Goal: Information Seeking & Learning: Learn about a topic

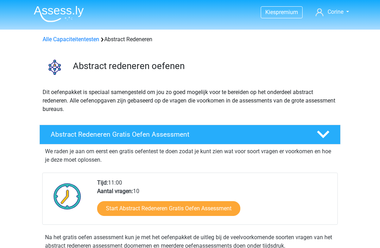
scroll to position [386, 0]
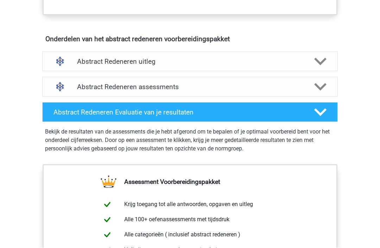
click at [82, 90] on h4 "Abstract Redeneren assessments" at bounding box center [190, 87] width 226 height 8
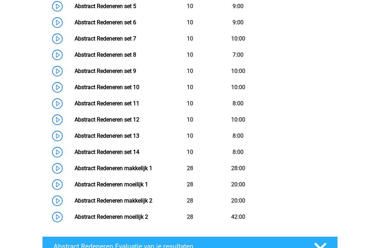
scroll to position [595, 0]
click at [88, 170] on link "Abstract Redeneren makkelijk 1" at bounding box center [114, 168] width 78 height 7
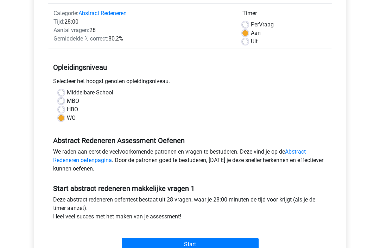
scroll to position [113, 0]
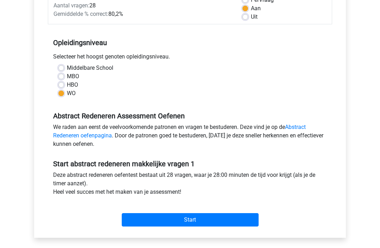
click at [143, 223] on input "Start" at bounding box center [190, 219] width 137 height 13
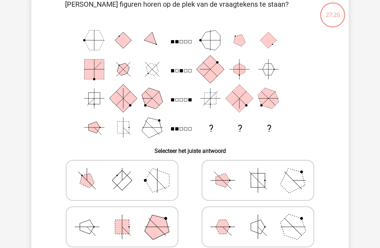
scroll to position [39, 0]
click at [76, 223] on icon at bounding box center [122, 226] width 106 height 35
click at [122, 217] on input "radio" at bounding box center [124, 215] width 5 height 5
radio input "true"
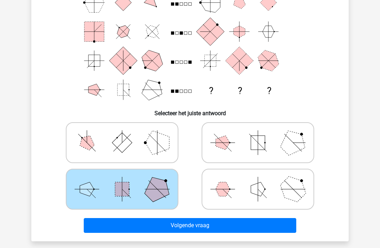
click at [96, 223] on button "Volgende vraag" at bounding box center [190, 225] width 213 height 15
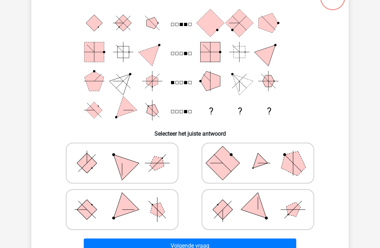
scroll to position [56, 0]
click at [93, 210] on rect at bounding box center [87, 209] width 20 height 20
click at [122, 200] on input "radio" at bounding box center [124, 198] width 5 height 5
radio input "true"
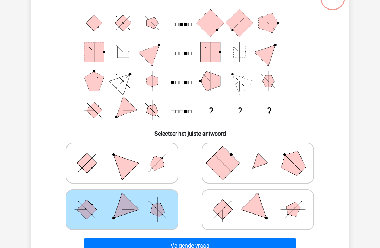
click at [99, 245] on button "Volgende vraag" at bounding box center [190, 245] width 213 height 15
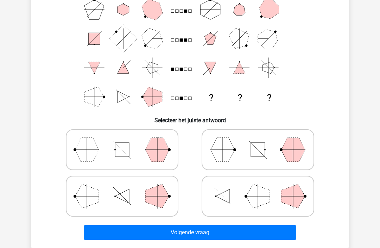
scroll to position [68, 0]
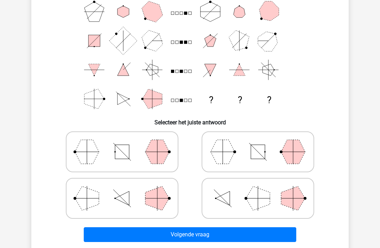
click at [237, 197] on icon at bounding box center [258, 197] width 106 height 35
click at [258, 189] on input "radio" at bounding box center [260, 187] width 5 height 5
radio input "true"
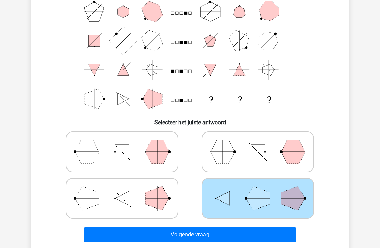
click at [226, 241] on button "Volgende vraag" at bounding box center [190, 234] width 213 height 15
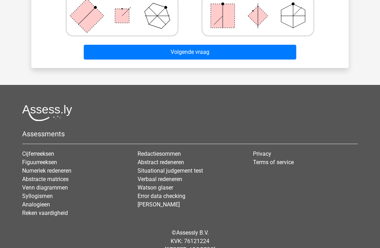
scroll to position [249, 0]
click at [314, 122] on div "Assessments Cijferreeksen Figuurreeksen Numeriek redeneren Abstracte matrices V…" at bounding box center [190, 164] width 346 height 118
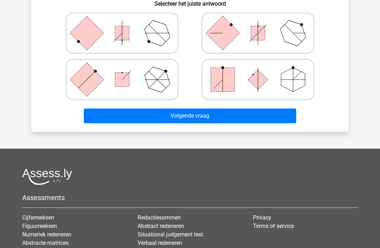
scroll to position [185, 0]
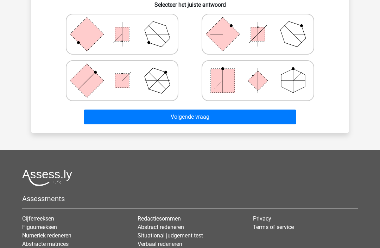
click at [299, 83] on polygon at bounding box center [293, 81] width 24 height 24
click at [262, 72] on input "radio" at bounding box center [260, 69] width 5 height 5
radio input "true"
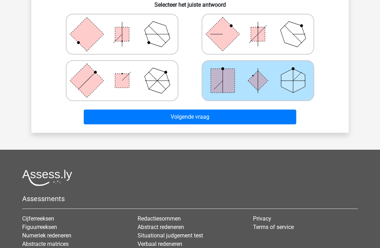
click at [261, 116] on button "Volgende vraag" at bounding box center [190, 116] width 213 height 15
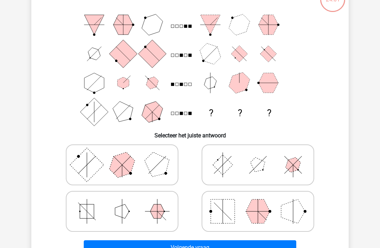
scroll to position [32, 0]
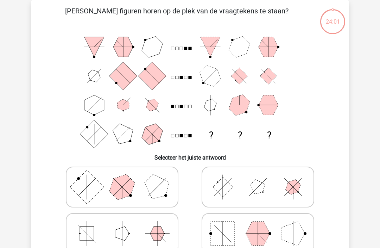
click at [280, 176] on icon at bounding box center [258, 186] width 106 height 35
click at [262, 176] on input "radio" at bounding box center [260, 175] width 5 height 5
radio input "true"
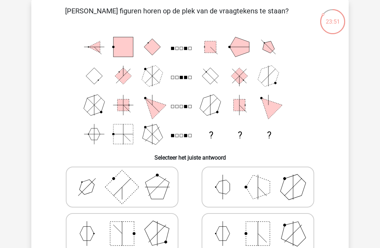
click at [68, 236] on label at bounding box center [122, 233] width 113 height 41
click at [122, 224] on input "radio" at bounding box center [124, 222] width 5 height 5
radio input "true"
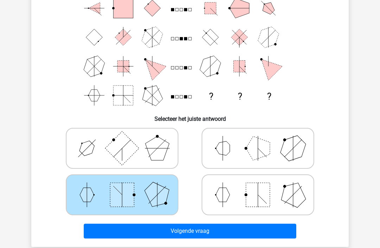
click at [253, 237] on button "Volgende vraag" at bounding box center [190, 230] width 213 height 15
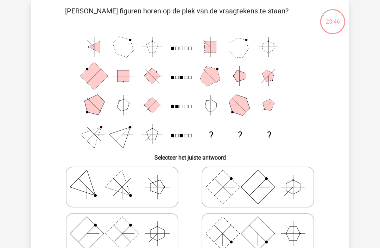
click at [78, 185] on polygon at bounding box center [87, 187] width 34 height 34
click at [122, 178] on input "radio" at bounding box center [124, 175] width 5 height 5
radio input "true"
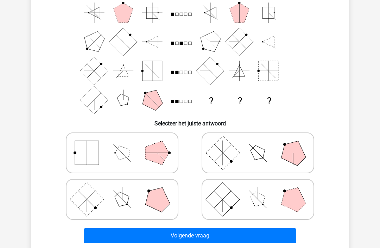
scroll to position [67, 0]
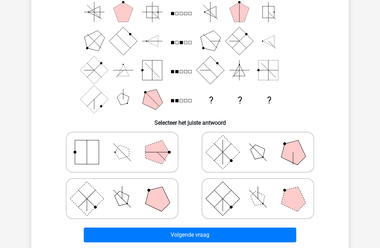
click at [87, 158] on rect at bounding box center [87, 152] width 24 height 24
click at [122, 143] on input "radio" at bounding box center [124, 141] width 5 height 5
radio input "true"
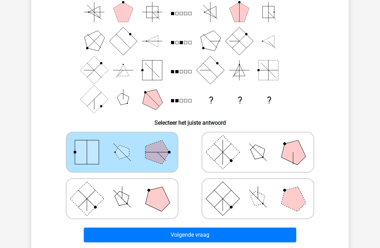
click at [253, 239] on button "Volgende vraag" at bounding box center [190, 234] width 213 height 15
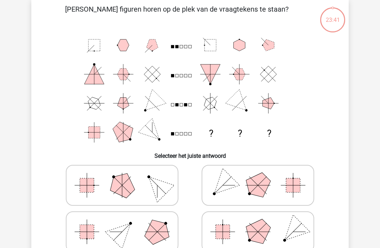
scroll to position [32, 0]
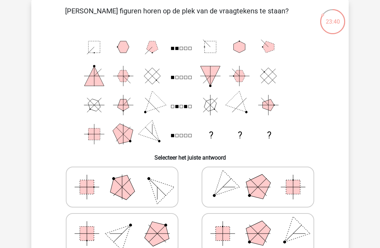
click at [287, 192] on rect at bounding box center [293, 187] width 14 height 14
click at [262, 178] on input "radio" at bounding box center [260, 175] width 5 height 5
radio input "true"
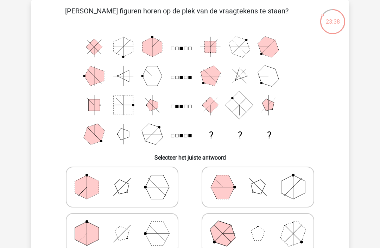
click at [275, 237] on icon at bounding box center [258, 233] width 106 height 35
click at [262, 224] on input "radio" at bounding box center [260, 222] width 5 height 5
radio input "true"
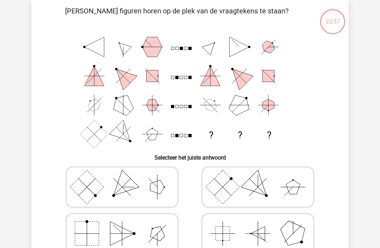
click at [82, 233] on rect at bounding box center [87, 233] width 24 height 24
click at [122, 224] on input "radio" at bounding box center [124, 222] width 5 height 5
radio input "true"
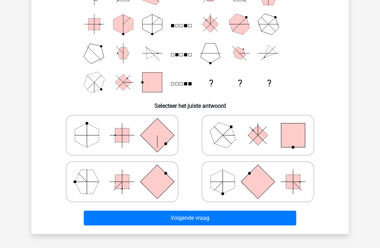
scroll to position [84, 0]
click at [149, 144] on icon at bounding box center [122, 134] width 106 height 35
click at [127, 126] on input "radio" at bounding box center [124, 124] width 5 height 5
radio input "true"
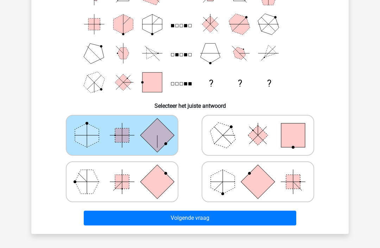
click at [221, 222] on button "Volgende vraag" at bounding box center [190, 217] width 213 height 15
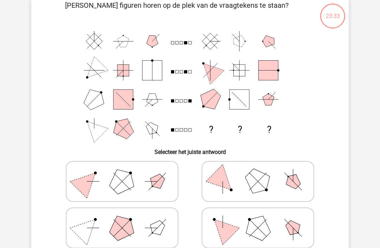
scroll to position [32, 0]
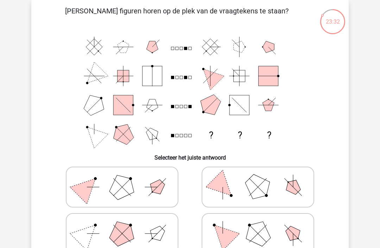
click at [286, 183] on icon at bounding box center [258, 186] width 106 height 35
click at [262, 178] on input "radio" at bounding box center [260, 175] width 5 height 5
radio input "true"
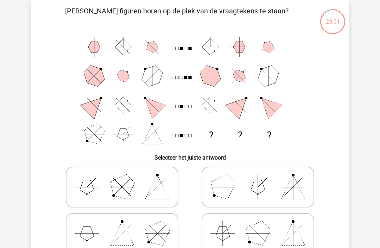
click at [268, 235] on icon at bounding box center [258, 233] width 106 height 35
click at [262, 224] on input "radio" at bounding box center [260, 222] width 5 height 5
radio input "true"
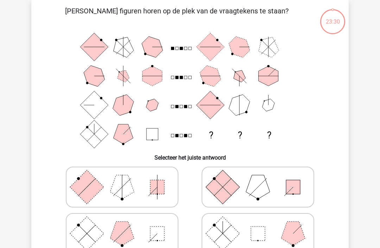
click at [74, 238] on icon at bounding box center [122, 233] width 106 height 35
click at [122, 224] on input "radio" at bounding box center [124, 222] width 5 height 5
radio input "true"
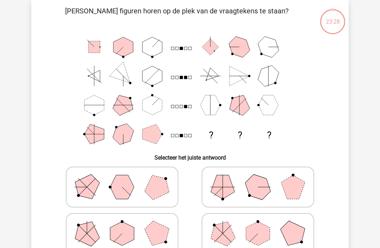
click at [258, 191] on polygon at bounding box center [258, 187] width 34 height 34
click at [258, 178] on input "radio" at bounding box center [260, 175] width 5 height 5
radio input "true"
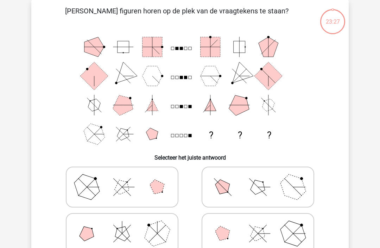
click at [79, 195] on line at bounding box center [86, 186] width 17 height 17
click at [122, 178] on input "radio" at bounding box center [124, 175] width 5 height 5
radio input "true"
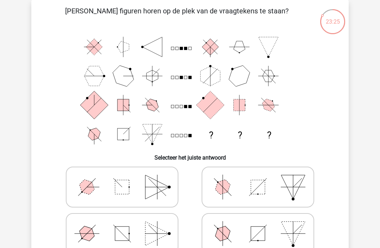
click at [281, 228] on icon at bounding box center [258, 233] width 106 height 35
click at [262, 224] on input "radio" at bounding box center [260, 222] width 5 height 5
radio input "true"
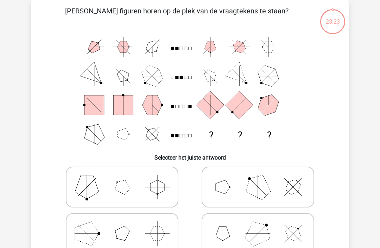
click at [75, 232] on polygon at bounding box center [87, 233] width 24 height 24
click at [122, 224] on input "radio" at bounding box center [124, 222] width 5 height 5
radio input "true"
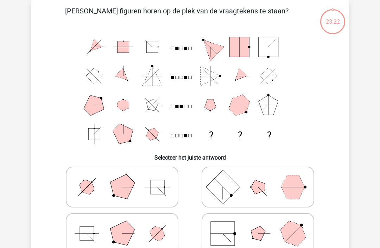
click at [75, 192] on icon at bounding box center [122, 186] width 106 height 35
click at [122, 178] on input "radio" at bounding box center [124, 175] width 5 height 5
radio input "true"
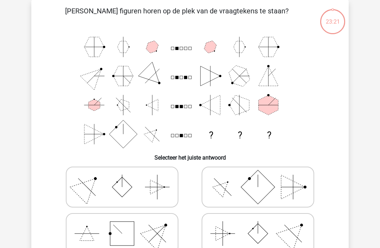
click at [74, 198] on icon at bounding box center [122, 186] width 106 height 35
click at [122, 178] on input "radio" at bounding box center [124, 175] width 5 height 5
radio input "true"
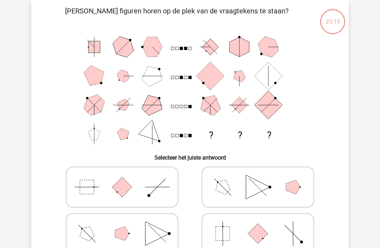
click at [74, 197] on icon at bounding box center [122, 186] width 106 height 35
click at [122, 178] on input "radio" at bounding box center [124, 175] width 5 height 5
radio input "true"
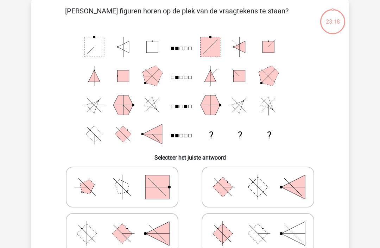
click at [286, 197] on icon at bounding box center [258, 186] width 106 height 35
click at [262, 178] on input "radio" at bounding box center [260, 175] width 5 height 5
radio input "true"
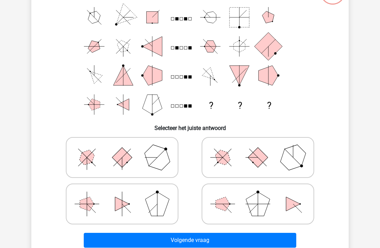
click at [262, 210] on polygon at bounding box center [258, 204] width 24 height 24
click at [262, 195] on input "radio" at bounding box center [260, 192] width 5 height 5
radio input "true"
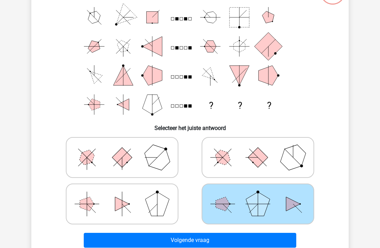
click at [255, 241] on button "Volgende vraag" at bounding box center [190, 239] width 213 height 15
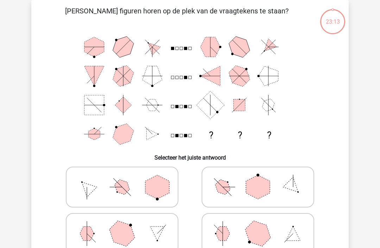
click at [78, 229] on icon at bounding box center [122, 233] width 106 height 35
click at [122, 224] on input "radio" at bounding box center [124, 222] width 5 height 5
radio input "true"
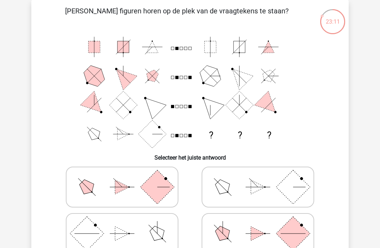
click at [266, 191] on icon at bounding box center [258, 186] width 106 height 35
click at [262, 178] on input "radio" at bounding box center [260, 175] width 5 height 5
radio input "true"
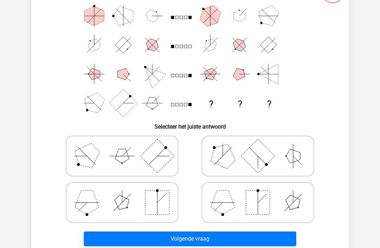
scroll to position [68, 0]
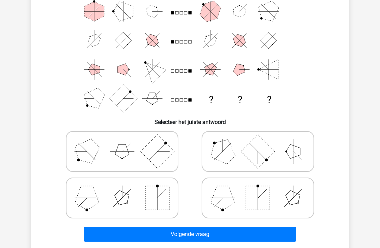
click at [278, 197] on icon at bounding box center [258, 197] width 106 height 35
click at [262, 189] on input "radio" at bounding box center [260, 186] width 5 height 5
radio input "true"
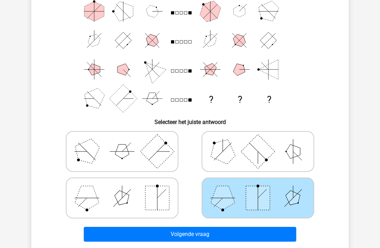
click at [250, 238] on button "Volgende vraag" at bounding box center [190, 233] width 213 height 15
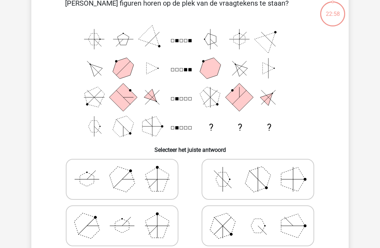
scroll to position [32, 0]
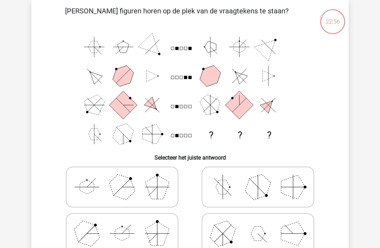
click at [70, 198] on icon at bounding box center [122, 186] width 106 height 35
click at [122, 178] on input "radio" at bounding box center [124, 175] width 5 height 5
radio input "true"
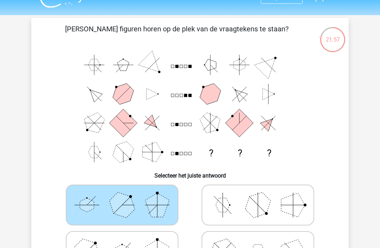
scroll to position [0, 0]
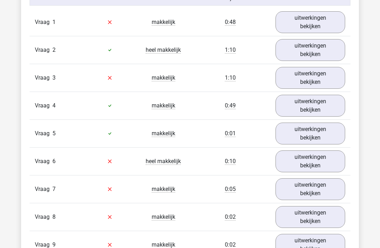
scroll to position [599, 0]
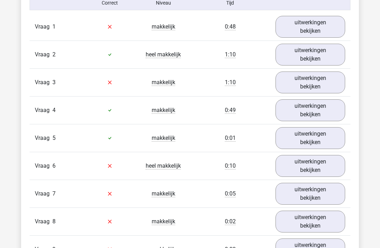
click at [329, 111] on link "uitwerkingen bekijken" at bounding box center [310, 110] width 70 height 22
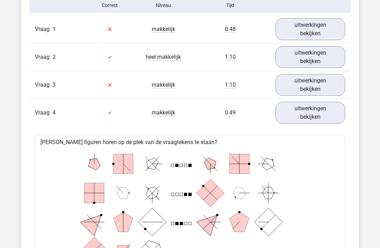
scroll to position [595, 0]
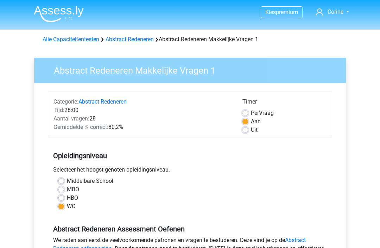
scroll to position [136, 0]
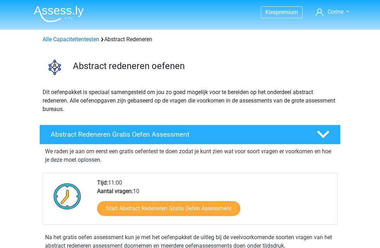
scroll to position [86, 0]
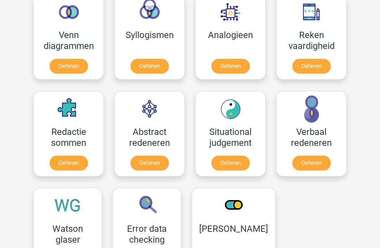
scroll to position [433, 0]
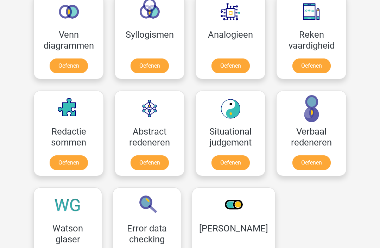
click at [315, 155] on link "Oefenen" at bounding box center [311, 162] width 38 height 15
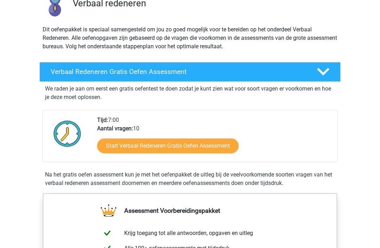
scroll to position [63, 0]
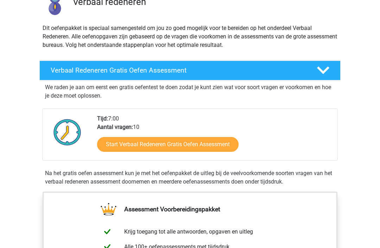
click at [121, 146] on link "Start Verbaal Redeneren Gratis Oefen Assessment" at bounding box center [167, 144] width 141 height 15
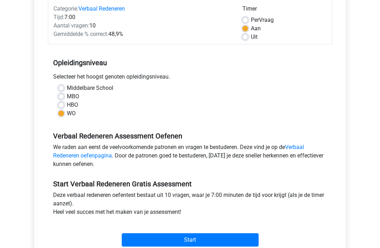
scroll to position [92, 0]
click at [132, 244] on input "Start" at bounding box center [190, 239] width 137 height 13
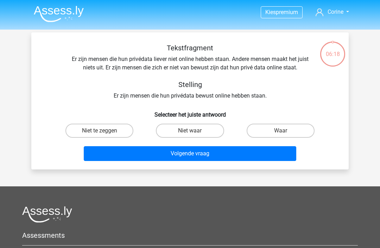
click at [291, 136] on label "Waar" at bounding box center [281, 130] width 68 height 14
click at [285, 135] on input "Waar" at bounding box center [282, 132] width 5 height 5
radio input "true"
click at [249, 160] on button "Volgende vraag" at bounding box center [190, 153] width 213 height 15
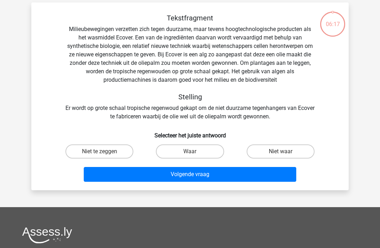
scroll to position [32, 0]
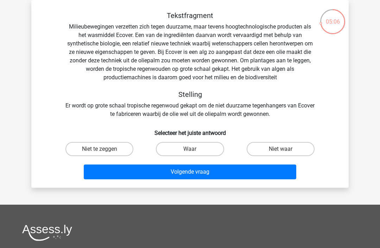
click at [279, 152] on label "Niet waar" at bounding box center [281, 149] width 68 height 14
click at [280, 152] on input "Niet waar" at bounding box center [282, 151] width 5 height 5
radio input "true"
click at [244, 175] on button "Volgende vraag" at bounding box center [190, 171] width 213 height 15
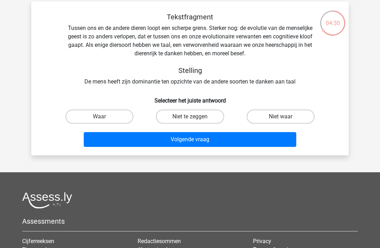
scroll to position [32, 0]
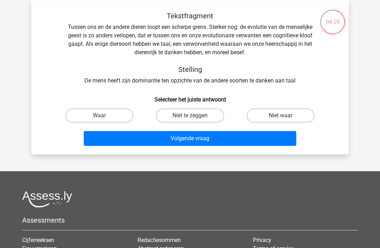
click at [106, 115] on label "Waar" at bounding box center [99, 115] width 68 height 14
click at [104, 115] on input "Waar" at bounding box center [102, 117] width 5 height 5
radio input "true"
click at [158, 142] on button "Volgende vraag" at bounding box center [190, 138] width 213 height 15
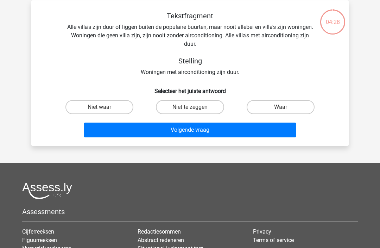
scroll to position [32, 0]
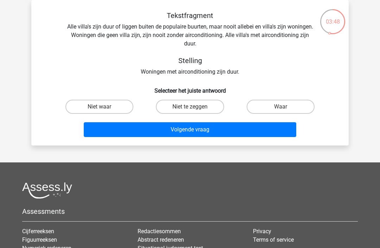
click at [289, 107] on label "Waar" at bounding box center [281, 107] width 68 height 14
click at [285, 107] on input "Waar" at bounding box center [282, 109] width 5 height 5
radio input "true"
click at [232, 130] on button "Volgende vraag" at bounding box center [190, 129] width 213 height 15
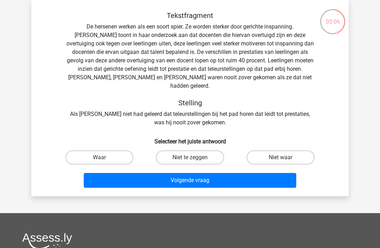
click at [99, 151] on label "Waar" at bounding box center [99, 157] width 68 height 14
click at [100, 157] on input "Waar" at bounding box center [102, 159] width 5 height 5
radio input "true"
click at [218, 174] on button "Volgende vraag" at bounding box center [190, 180] width 213 height 15
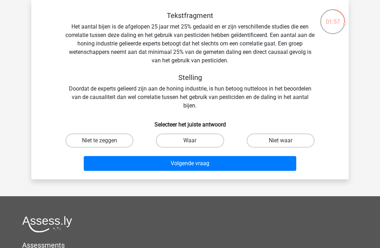
click at [85, 138] on label "Niet te zeggen" at bounding box center [99, 140] width 68 height 14
click at [100, 140] on input "Niet te zeggen" at bounding box center [102, 142] width 5 height 5
radio input "true"
click at [130, 163] on button "Volgende vraag" at bounding box center [190, 163] width 213 height 15
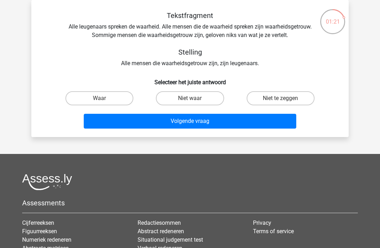
click at [178, 99] on label "Niet waar" at bounding box center [190, 98] width 68 height 14
click at [190, 99] on input "Niet waar" at bounding box center [192, 100] width 5 height 5
radio input "true"
click at [136, 126] on button "Volgende vraag" at bounding box center [190, 121] width 213 height 15
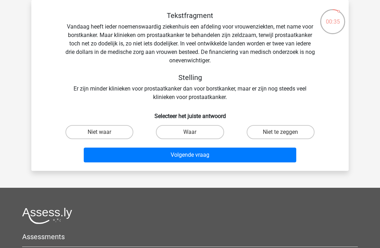
click at [107, 135] on label "Niet waar" at bounding box center [99, 132] width 68 height 14
click at [104, 135] on input "Niet waar" at bounding box center [102, 134] width 5 height 5
radio input "true"
click at [159, 156] on button "Volgende vraag" at bounding box center [190, 154] width 213 height 15
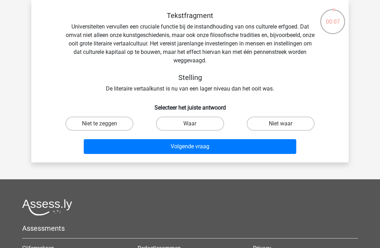
click at [111, 122] on label "Niet te zeggen" at bounding box center [99, 123] width 68 height 14
click at [104, 123] on input "Niet te zeggen" at bounding box center [102, 125] width 5 height 5
radio input "true"
click at [167, 148] on button "Volgende vraag" at bounding box center [190, 146] width 213 height 15
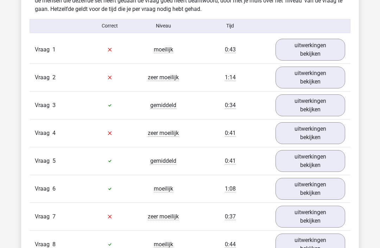
scroll to position [566, 0]
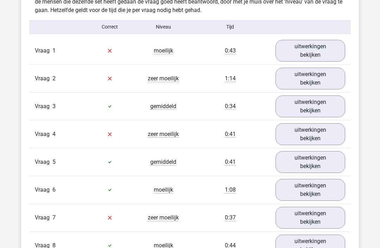
click at [316, 77] on link "uitwerkingen bekijken" at bounding box center [310, 79] width 70 height 22
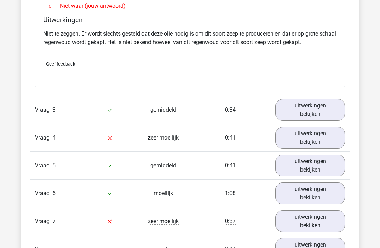
scroll to position [804, 0]
click at [326, 138] on link "uitwerkingen bekijken" at bounding box center [310, 138] width 70 height 22
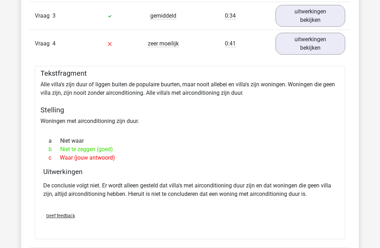
scroll to position [897, 0]
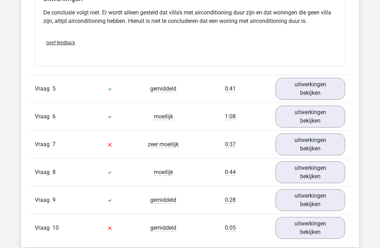
click at [320, 144] on link "uitwerkingen bekijken" at bounding box center [310, 145] width 70 height 22
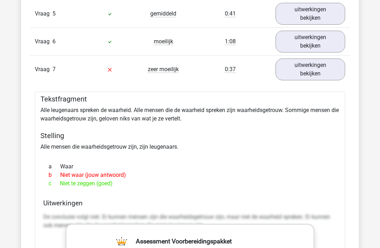
scroll to position [1145, 0]
click at [306, 65] on link "uitwerkingen bekijken" at bounding box center [310, 69] width 70 height 22
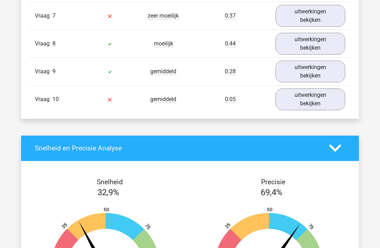
scroll to position [1197, 0]
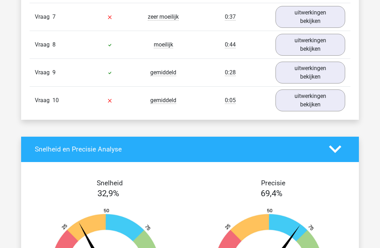
click at [321, 100] on link "uitwerkingen bekijken" at bounding box center [310, 100] width 70 height 22
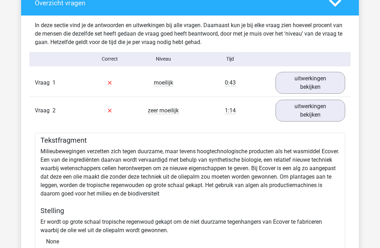
scroll to position [534, 0]
click at [314, 79] on link "uitwerkingen bekijken" at bounding box center [310, 83] width 70 height 22
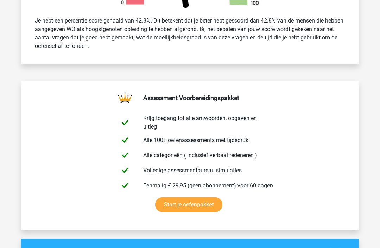
scroll to position [286, 0]
click at [222, 197] on link "Start je oefenpakket" at bounding box center [188, 204] width 67 height 15
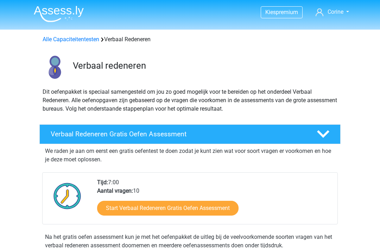
scroll to position [87, 0]
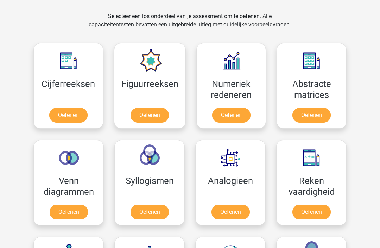
scroll to position [287, 0]
click at [221, 112] on link "Oefenen" at bounding box center [231, 115] width 38 height 15
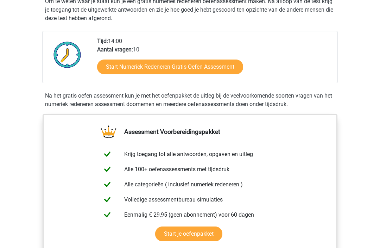
scroll to position [167, 0]
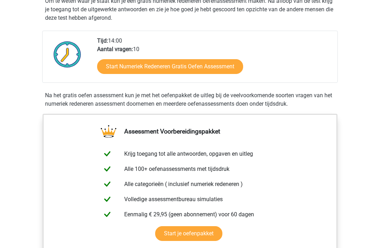
click at [129, 71] on link "Start Numeriek Redeneren Gratis Oefen Assessment" at bounding box center [170, 66] width 146 height 15
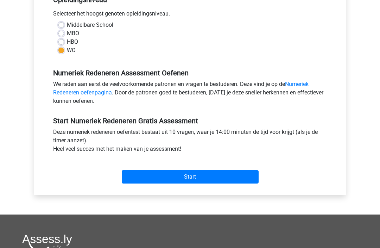
scroll to position [154, 0]
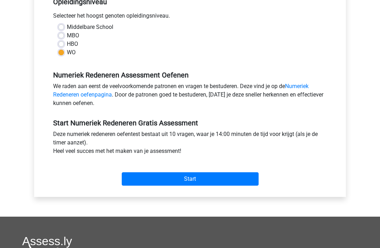
click at [197, 179] on input "Start" at bounding box center [190, 178] width 137 height 13
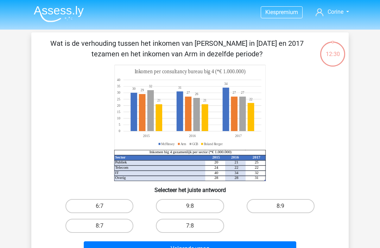
click at [77, 226] on label "8:7" at bounding box center [99, 225] width 68 height 14
click at [100, 226] on input "8:7" at bounding box center [102, 227] width 5 height 5
radio input "true"
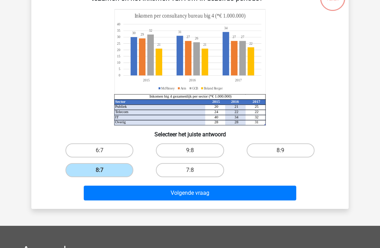
click at [112, 198] on button "Volgende vraag" at bounding box center [190, 193] width 213 height 15
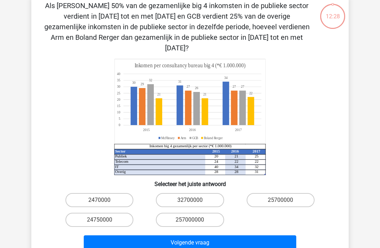
scroll to position [32, 0]
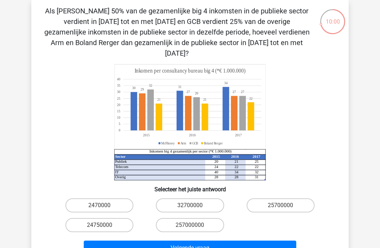
click at [82, 218] on label "24750000" at bounding box center [99, 225] width 68 height 14
click at [100, 225] on input "24750000" at bounding box center [102, 227] width 5 height 5
radio input "true"
click at [235, 242] on button "Volgende vraag" at bounding box center [190, 247] width 213 height 15
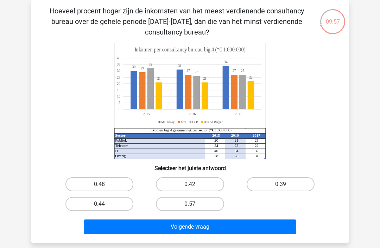
click at [32, 226] on div "Hoeveel procent hoger zijn de inkomsten van het meest verdienende consultancy b…" at bounding box center [189, 121] width 317 height 242
click at [289, 185] on label "0.39" at bounding box center [281, 184] width 68 height 14
click at [285, 185] on input "0.39" at bounding box center [282, 186] width 5 height 5
radio input "true"
click at [269, 228] on button "Volgende vraag" at bounding box center [190, 226] width 213 height 15
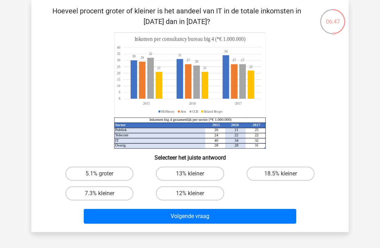
click at [289, 174] on label "18.5% kleiner" at bounding box center [281, 173] width 68 height 14
click at [285, 174] on input "18.5% kleiner" at bounding box center [282, 175] width 5 height 5
radio input "true"
click at [263, 217] on button "Volgende vraag" at bounding box center [190, 216] width 213 height 15
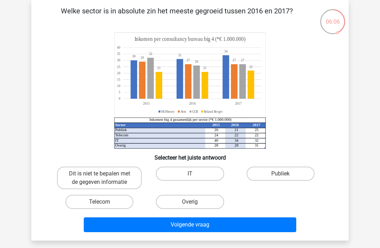
click at [269, 173] on label "Publiek" at bounding box center [281, 173] width 68 height 14
click at [280, 173] on input "Publiek" at bounding box center [282, 175] width 5 height 5
radio input "true"
click at [152, 229] on button "Volgende vraag" at bounding box center [190, 224] width 213 height 15
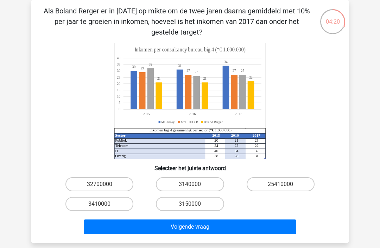
click at [87, 204] on label "3410000" at bounding box center [99, 204] width 68 height 14
click at [100, 204] on input "3410000" at bounding box center [102, 206] width 5 height 5
radio input "true"
click at [107, 229] on button "Volgende vraag" at bounding box center [190, 226] width 213 height 15
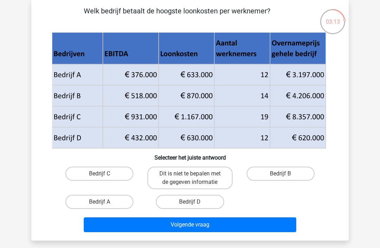
click at [302, 175] on label "Bedrijf B" at bounding box center [281, 173] width 68 height 14
click at [285, 175] on input "Bedrijf B" at bounding box center [282, 175] width 5 height 5
radio input "true"
click at [256, 227] on button "Volgende vraag" at bounding box center [190, 224] width 213 height 15
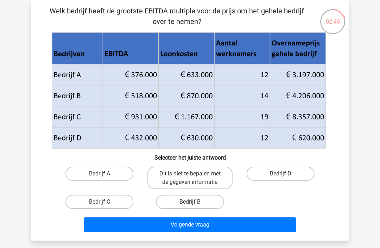
click at [201, 179] on label "Dit is niet te bepalen met de gegeven informatie" at bounding box center [189, 177] width 85 height 23
click at [194, 178] on input "Dit is niet te bepalen met de gegeven informatie" at bounding box center [192, 175] width 5 height 5
radio input "true"
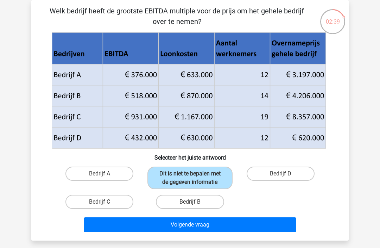
click at [218, 223] on button "Volgende vraag" at bounding box center [190, 224] width 213 height 15
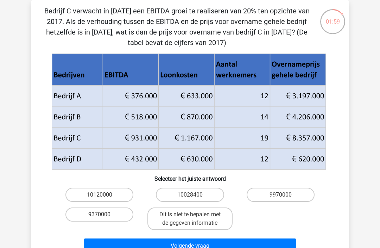
click at [213, 221] on label "Dit is niet te bepalen met de gegeven informatie" at bounding box center [189, 218] width 85 height 23
click at [194, 219] on input "Dit is niet te bepalen met de gegeven informatie" at bounding box center [192, 216] width 5 height 5
radio input "true"
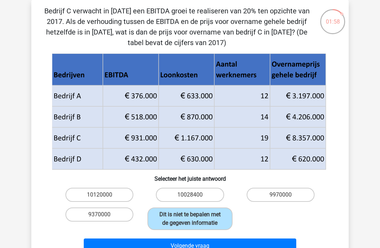
click at [242, 247] on button "Volgende vraag" at bounding box center [190, 245] width 213 height 15
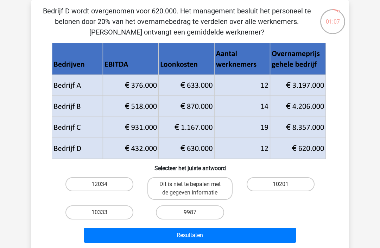
click at [107, 213] on label "10333" at bounding box center [99, 212] width 68 height 14
click at [104, 213] on input "10333" at bounding box center [102, 214] width 5 height 5
radio input "true"
click at [185, 237] on button "Resultaten" at bounding box center [190, 235] width 213 height 15
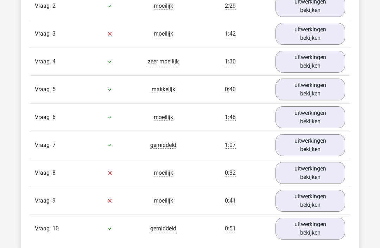
scroll to position [639, 0]
click at [311, 174] on link "uitwerkingen bekijken" at bounding box center [310, 172] width 70 height 22
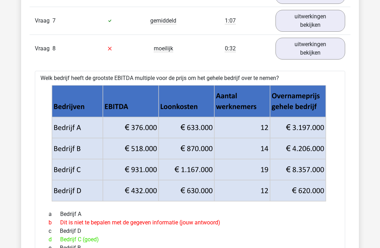
scroll to position [763, 0]
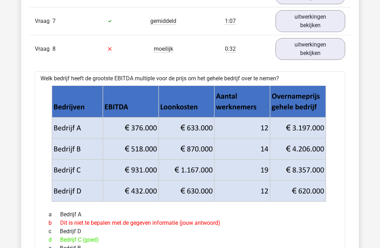
click at [0, 244] on div "Kies premium Corine [EMAIL_ADDRESS][DOMAIN_NAME]" at bounding box center [190, 205] width 380 height 1936
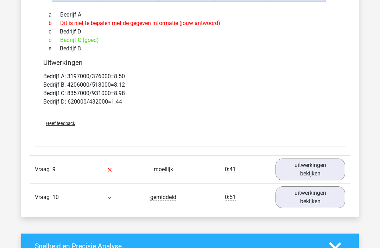
scroll to position [962, 0]
click at [319, 175] on link "uitwerkingen bekijken" at bounding box center [310, 169] width 70 height 22
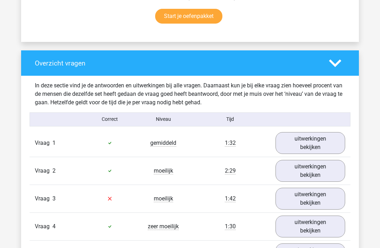
scroll to position [522, 0]
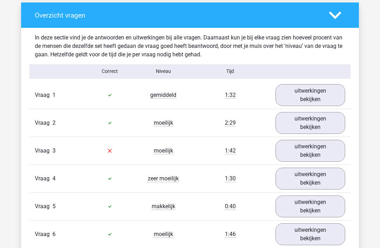
click at [318, 155] on link "uitwerkingen bekijken" at bounding box center [310, 151] width 70 height 22
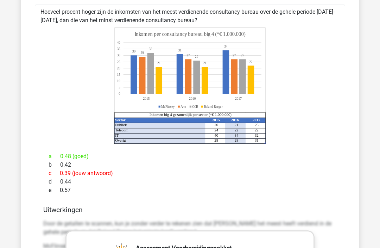
scroll to position [690, 0]
